Goal: Find contact information: Find contact information

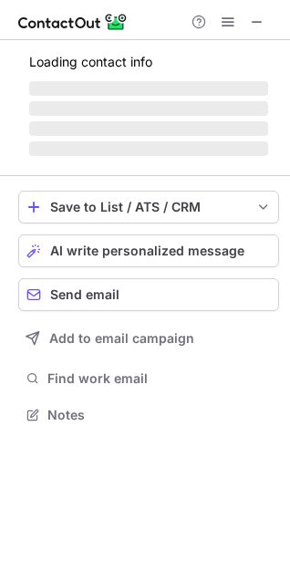
scroll to position [426, 290]
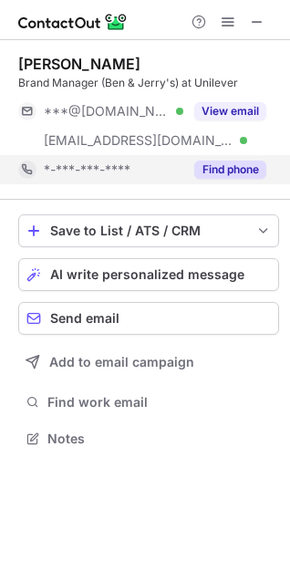
click at [233, 173] on button "Find phone" at bounding box center [230, 170] width 72 height 18
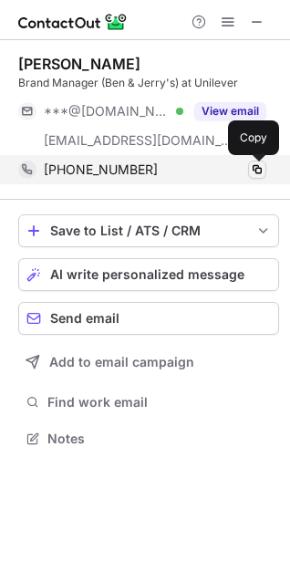
click at [256, 165] on span at bounding box center [257, 169] width 15 height 15
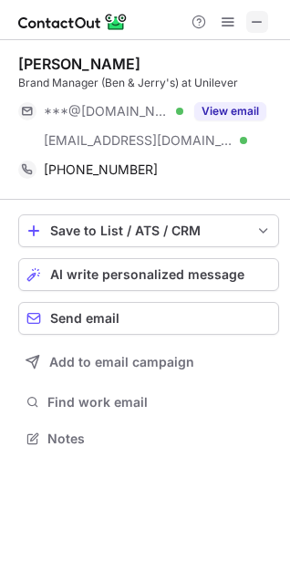
click at [251, 25] on span at bounding box center [257, 22] width 15 height 15
click at [252, 21] on span at bounding box center [257, 22] width 15 height 15
click at [255, 23] on span at bounding box center [257, 22] width 15 height 15
click at [256, 26] on span at bounding box center [257, 22] width 15 height 15
